Goal: Task Accomplishment & Management: Manage account settings

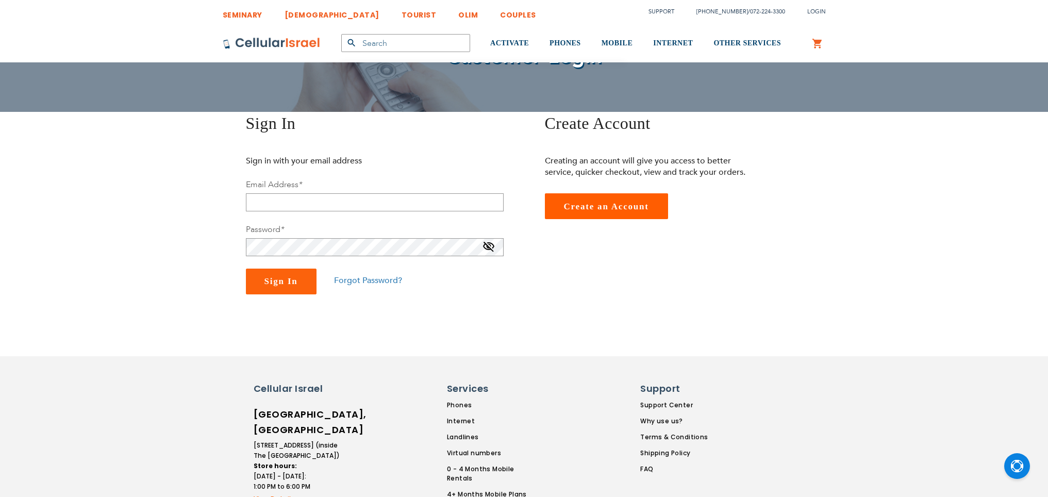
type input "[EMAIL_ADDRESS][DOMAIN_NAME]"
click at [362, 199] on input "[EMAIL_ADDRESS][DOMAIN_NAME]" at bounding box center [375, 202] width 258 height 18
click at [284, 281] on span "Sign In" at bounding box center [281, 281] width 34 height 10
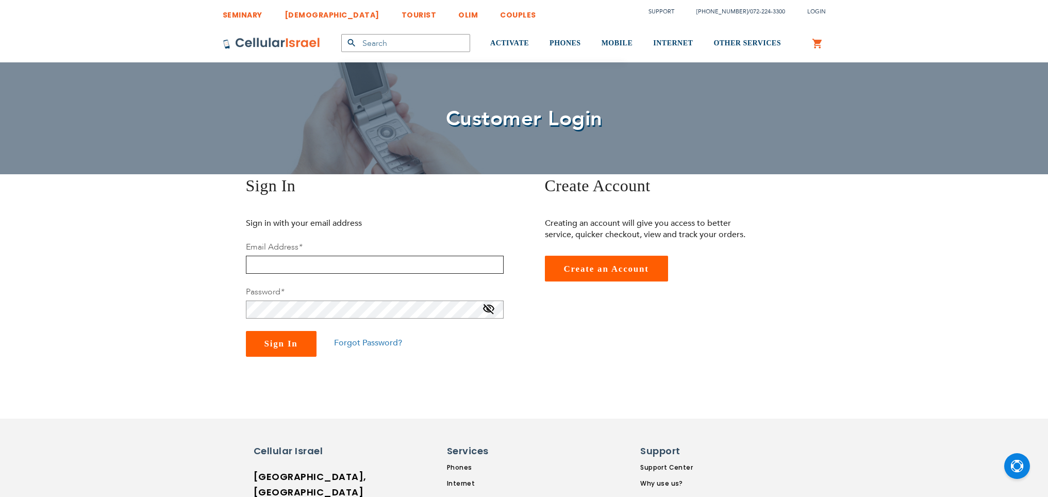
type input "[EMAIL_ADDRESS][DOMAIN_NAME]"
click at [281, 343] on span "Sign In" at bounding box center [281, 344] width 34 height 10
type input "[EMAIL_ADDRESS][DOMAIN_NAME]"
click at [281, 343] on span "Sign In" at bounding box center [281, 344] width 34 height 10
click at [326, 260] on input "email" at bounding box center [375, 265] width 258 height 18
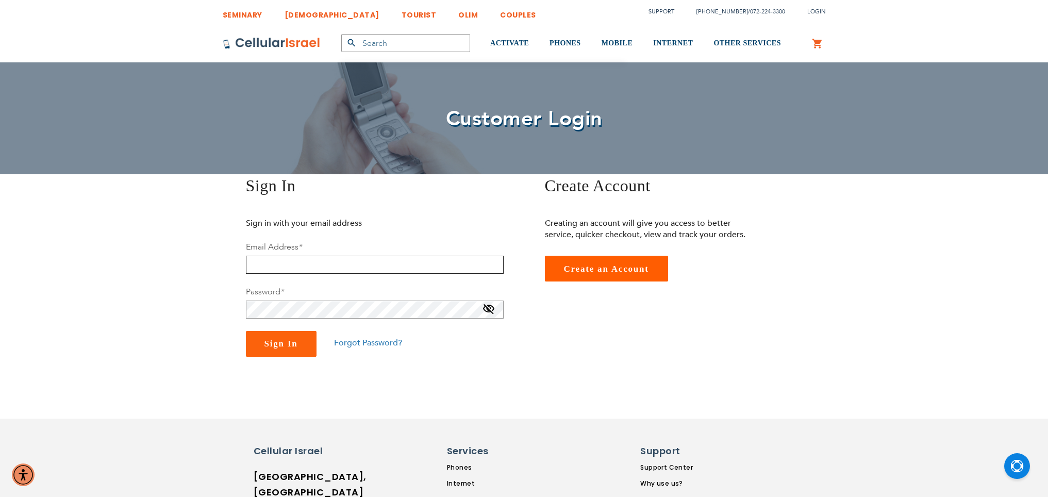
type input "[EMAIL_ADDRESS][DOMAIN_NAME]"
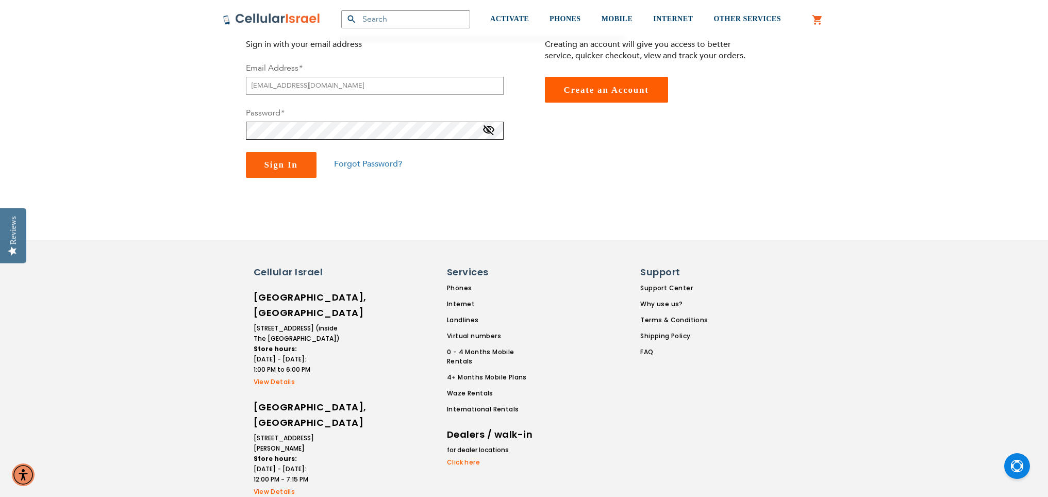
scroll to position [160, 0]
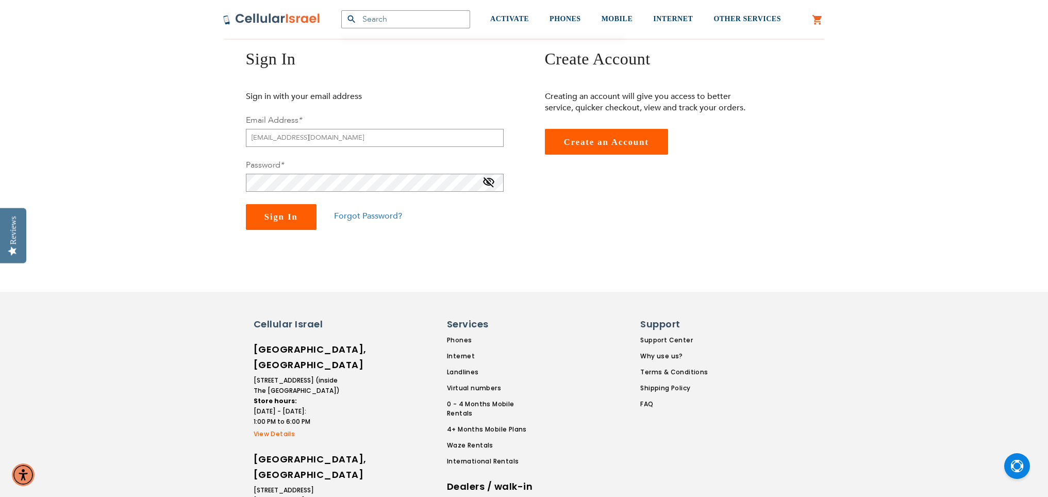
click at [264, 213] on span "Sign In" at bounding box center [281, 217] width 34 height 10
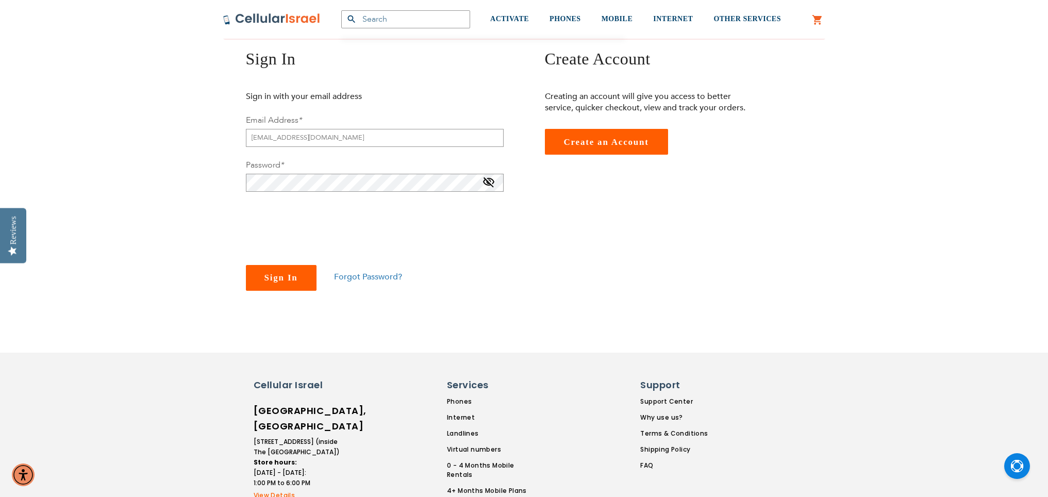
type input "[EMAIL_ADDRESS][DOMAIN_NAME]"
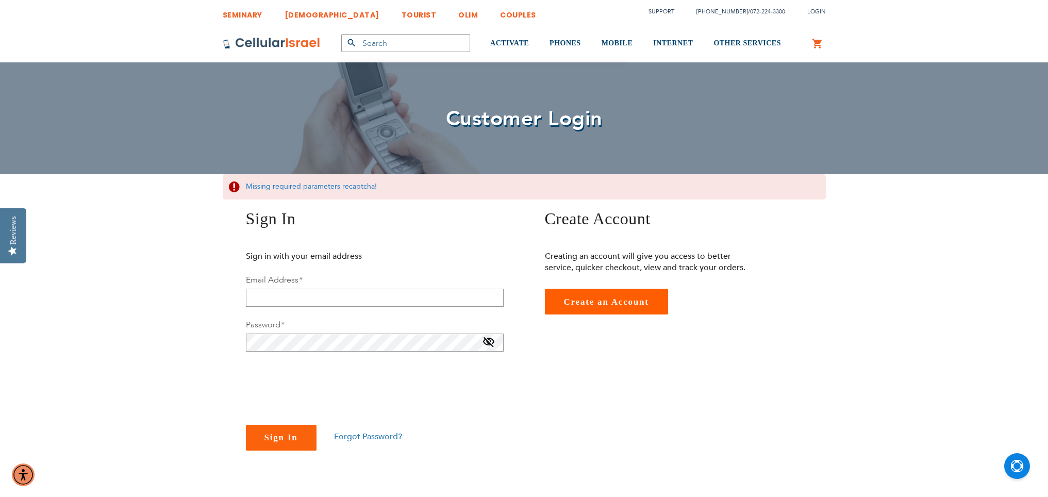
checkbox input "true"
type input "[EMAIL_ADDRESS][DOMAIN_NAME]"
click at [304, 448] on button "Sign In" at bounding box center [281, 438] width 71 height 26
